Goal: Task Accomplishment & Management: Use online tool/utility

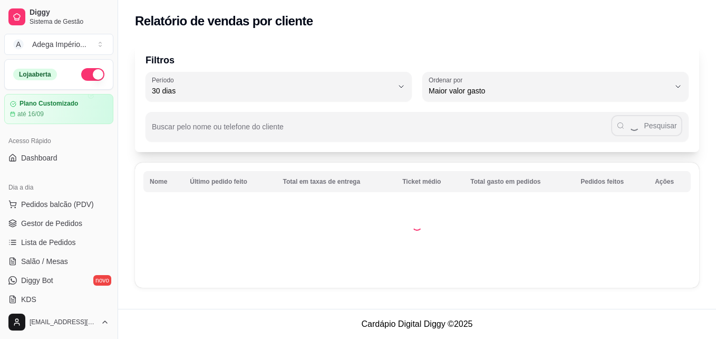
select select "30"
select select "HIGHEST_TOTAL_SPENT_WITH_ORDERS"
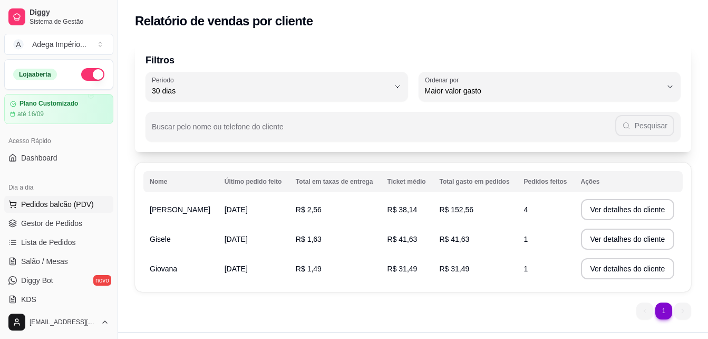
click at [66, 200] on span "Pedidos balcão (PDV)" at bounding box center [57, 204] width 73 height 11
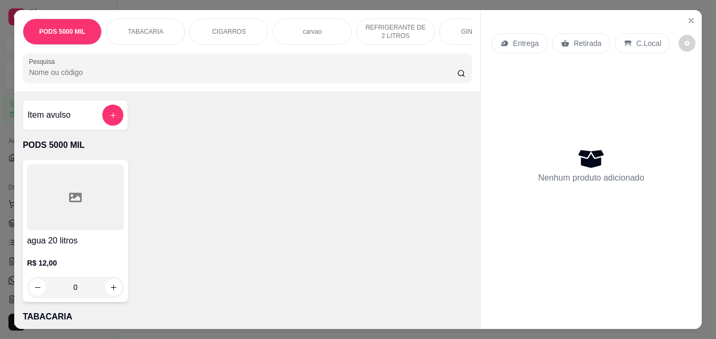
click at [575, 33] on div "Retirada" at bounding box center [581, 43] width 59 height 20
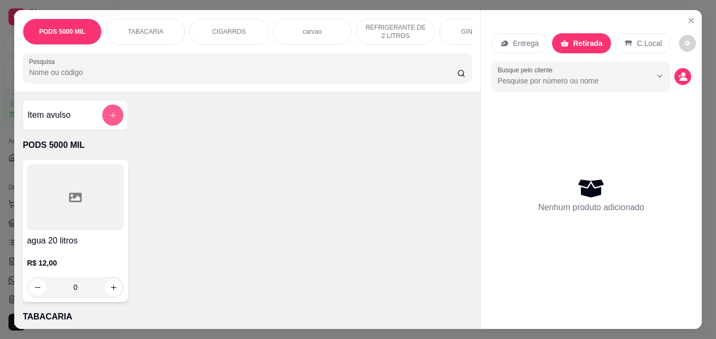
click at [110, 118] on icon "add-separate-item" at bounding box center [113, 115] width 6 height 6
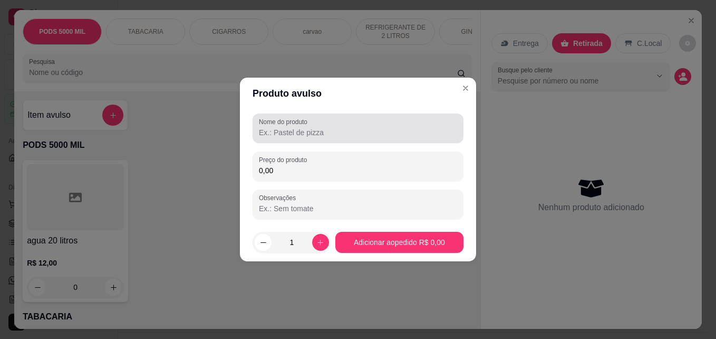
click at [289, 126] on div at bounding box center [358, 128] width 198 height 21
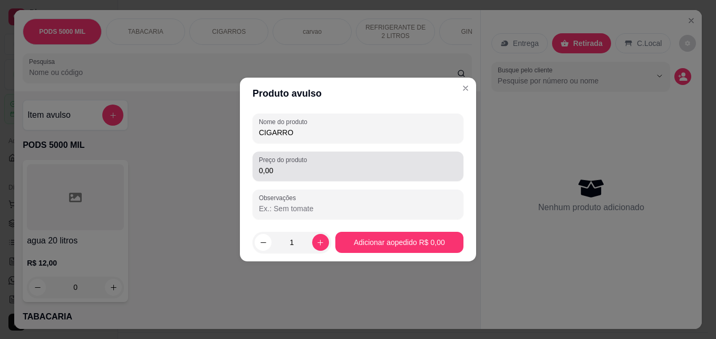
type input "CIGARRO"
click at [305, 172] on input "0,00" at bounding box center [358, 170] width 198 height 11
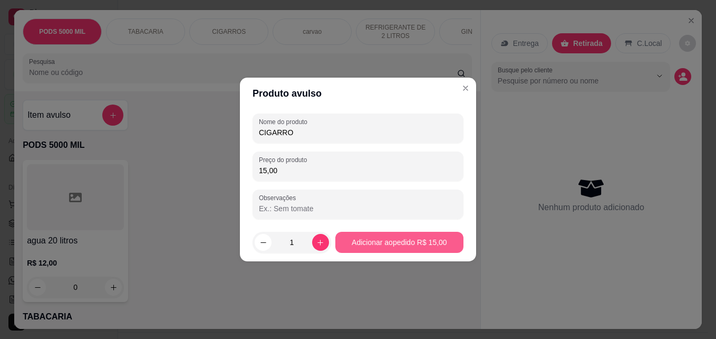
type input "15,00"
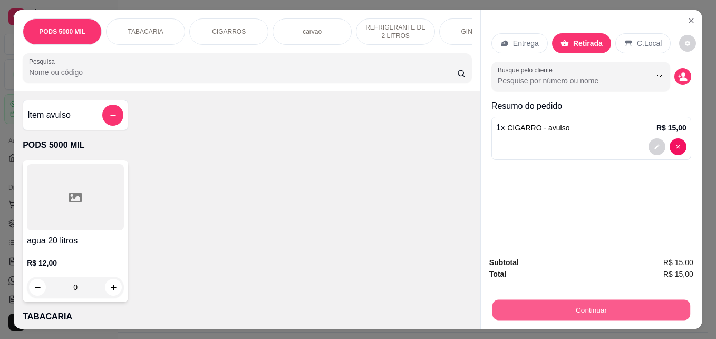
click at [539, 307] on button "Continuar" at bounding box center [592, 309] width 198 height 21
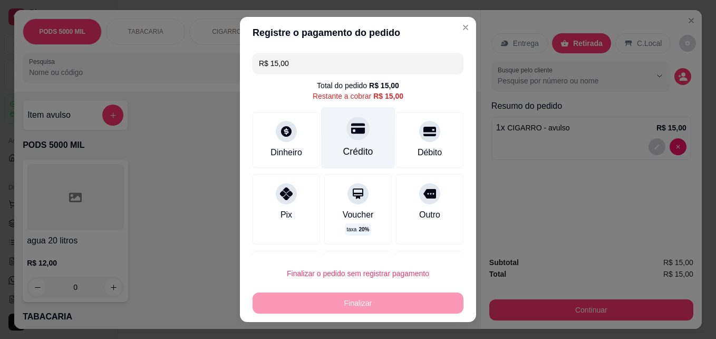
click at [347, 140] on div at bounding box center [357, 128] width 23 height 23
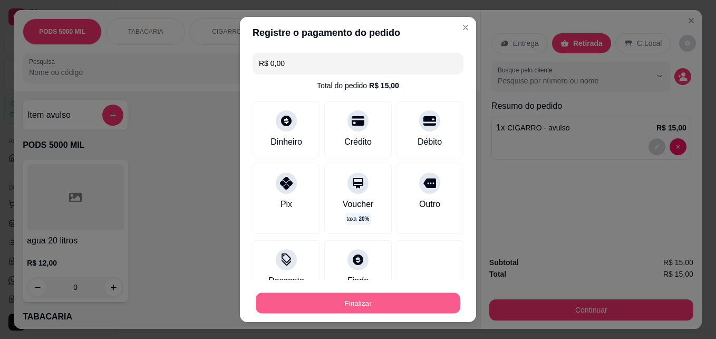
click at [378, 306] on button "Finalizar" at bounding box center [358, 303] width 205 height 21
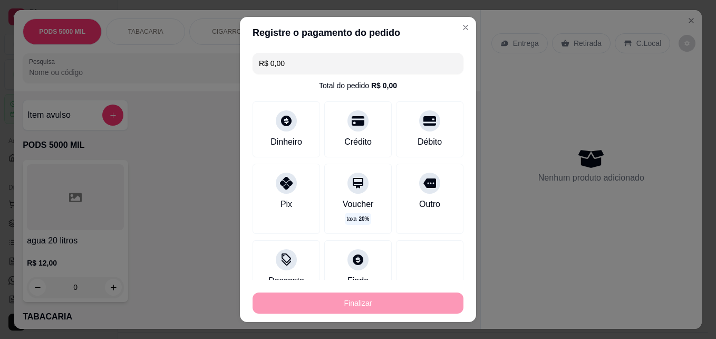
type input "-R$ 15,00"
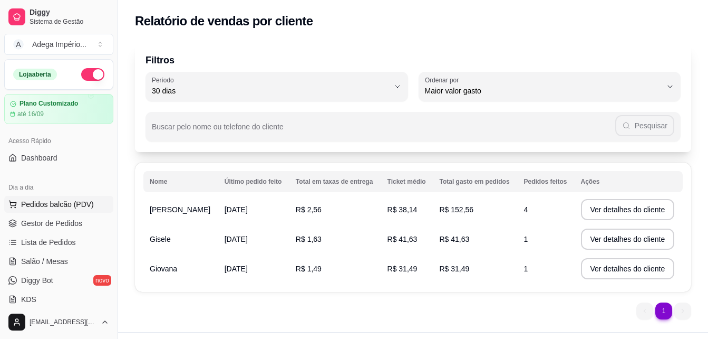
click at [61, 204] on span "Pedidos balcão (PDV)" at bounding box center [57, 204] width 73 height 11
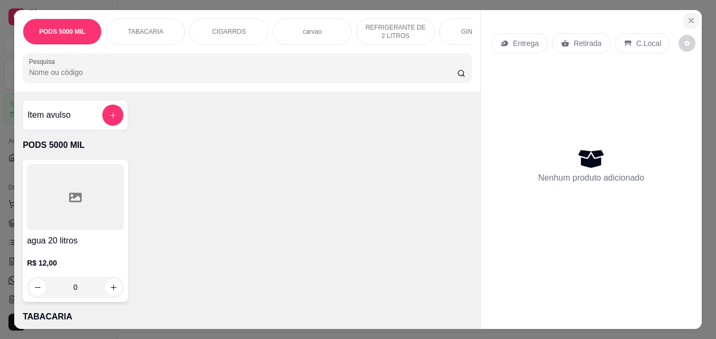
click at [691, 16] on icon "Close" at bounding box center [691, 20] width 8 height 8
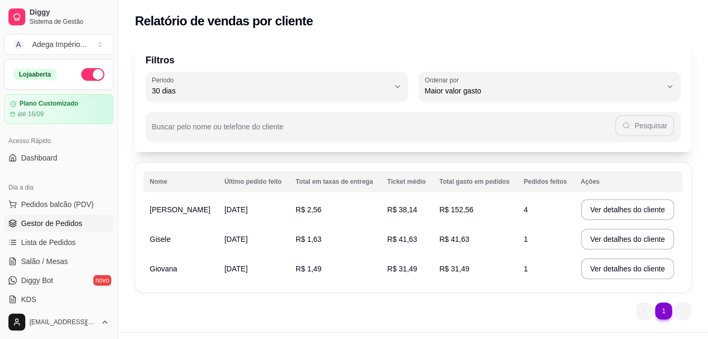
click at [57, 224] on span "Gestor de Pedidos" at bounding box center [51, 223] width 61 height 11
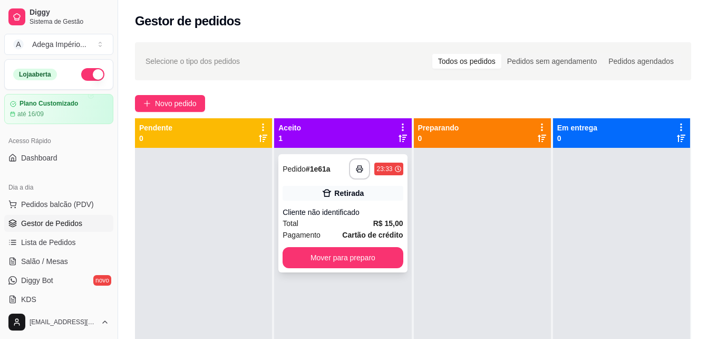
click at [382, 215] on div "Cliente não identificado" at bounding box center [343, 212] width 120 height 11
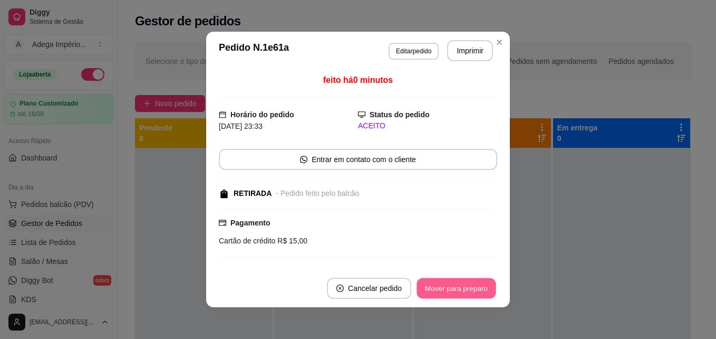
click at [452, 286] on button "Mover para preparo" at bounding box center [456, 288] width 79 height 21
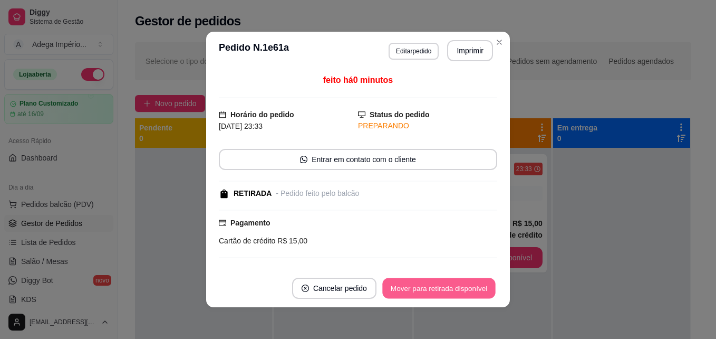
click at [452, 286] on button "Mover para retirada disponível" at bounding box center [438, 288] width 113 height 21
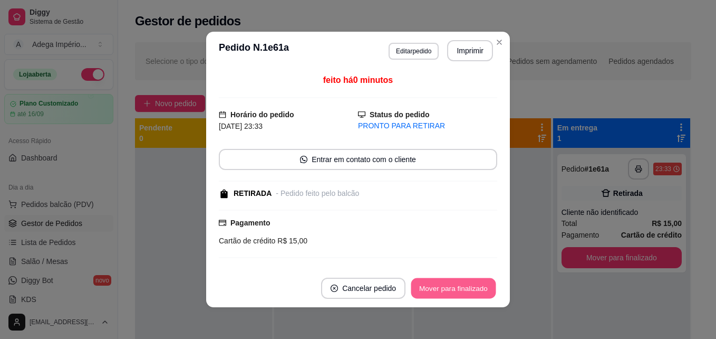
click at [452, 286] on button "Mover para finalizado" at bounding box center [453, 288] width 85 height 21
